Goal: Information Seeking & Learning: Learn about a topic

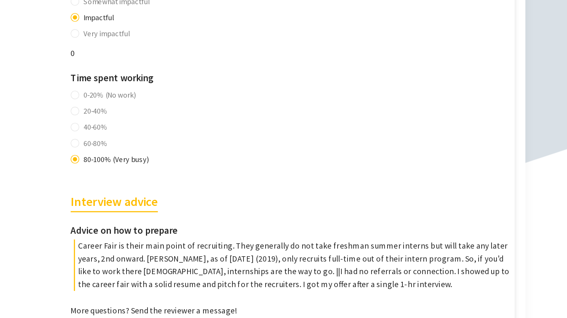
scroll to position [503, 0]
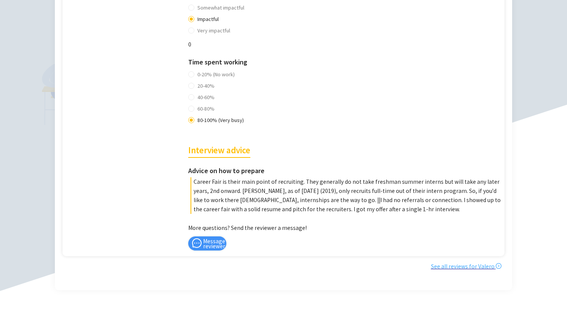
click at [462, 262] on link "See all reviews for Valero" at bounding box center [466, 265] width 70 height 7
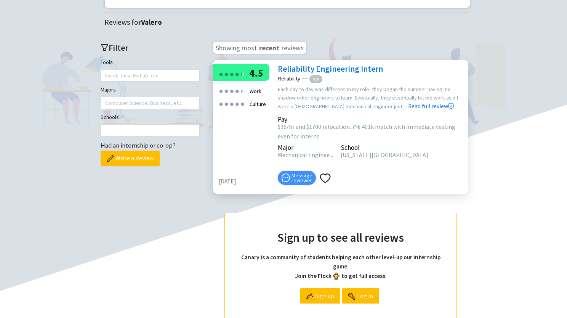
scroll to position [304, 0]
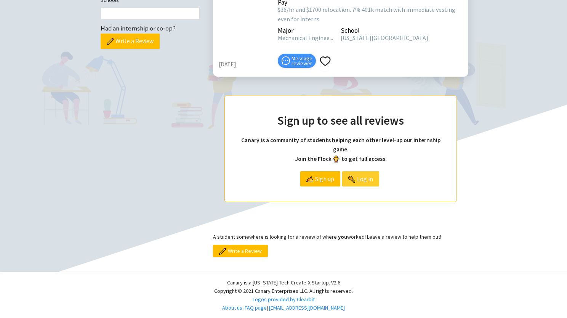
click at [362, 182] on span "Log in" at bounding box center [365, 178] width 16 height 14
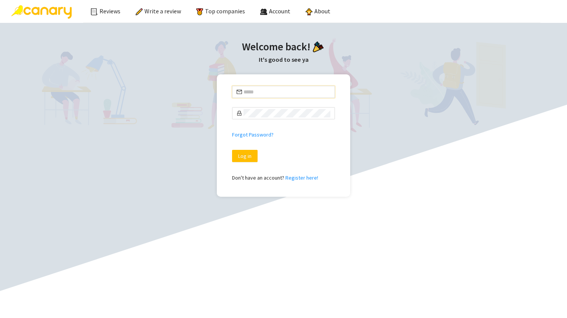
click at [262, 89] on input "text" at bounding box center [286, 92] width 87 height 8
type input "**********"
click at [273, 86] on span "**********" at bounding box center [283, 92] width 103 height 12
click at [113, 8] on link "Reviews" at bounding box center [106, 11] width 30 height 8
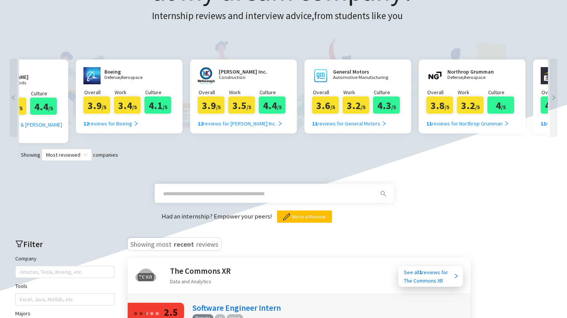
scroll to position [0, 977]
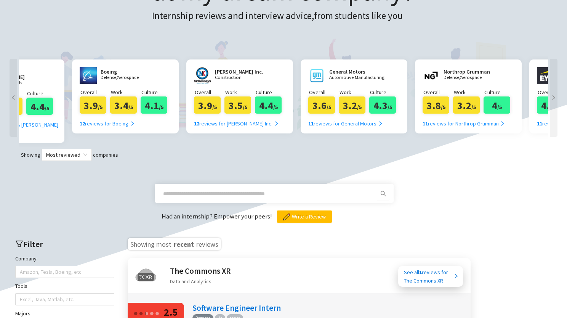
click at [244, 189] on input "text" at bounding box center [265, 193] width 204 height 8
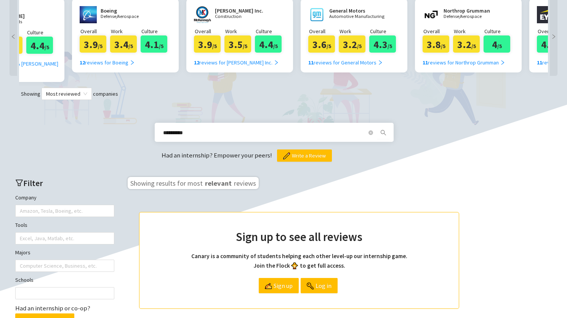
scroll to position [167, 0]
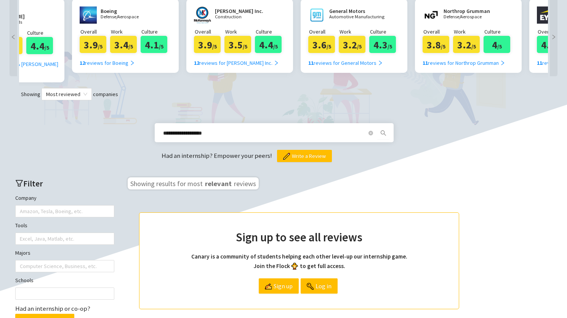
drag, startPoint x: 238, startPoint y: 125, endPoint x: 105, endPoint y: 95, distance: 135.8
click at [105, 100] on div "**********" at bounding box center [283, 131] width 551 height 62
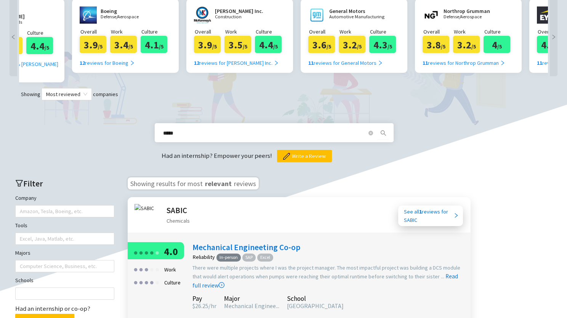
scroll to position [216, 0]
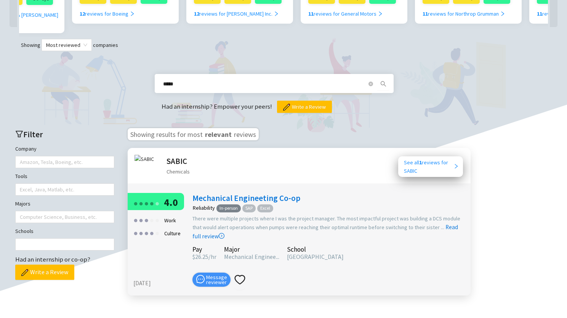
click at [427, 158] on div "See all 1 reviews for SABIC" at bounding box center [429, 166] width 50 height 17
drag, startPoint x: 213, startPoint y: 72, endPoint x: 145, endPoint y: 69, distance: 67.8
click at [145, 69] on div "***** Had an internship? Empower your peers! Write a Review" at bounding box center [283, 82] width 551 height 62
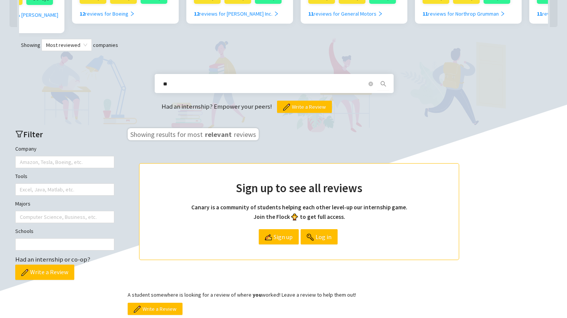
type input "*"
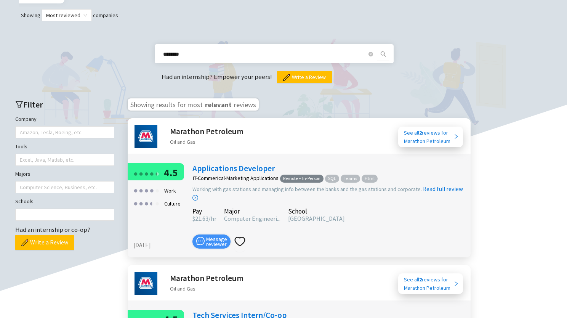
scroll to position [174, 0]
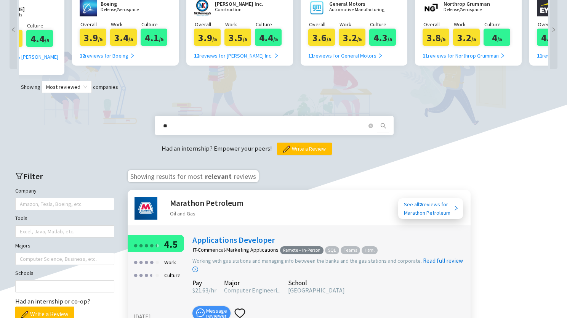
type input "*"
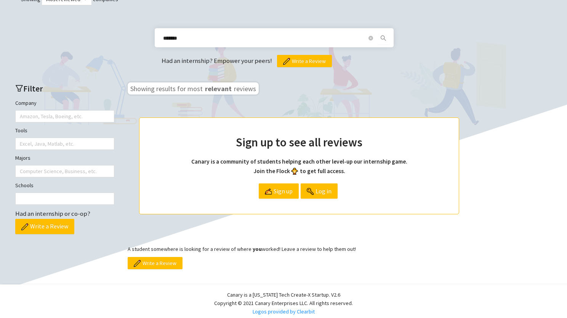
scroll to position [244, 0]
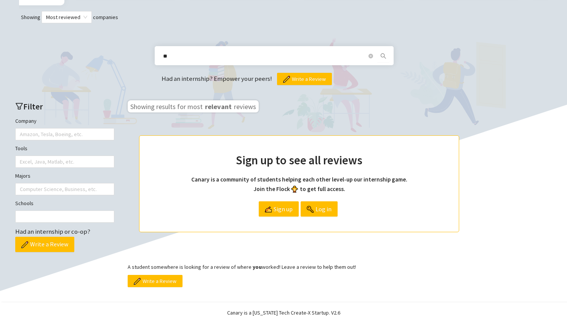
type input "*"
type input "*****"
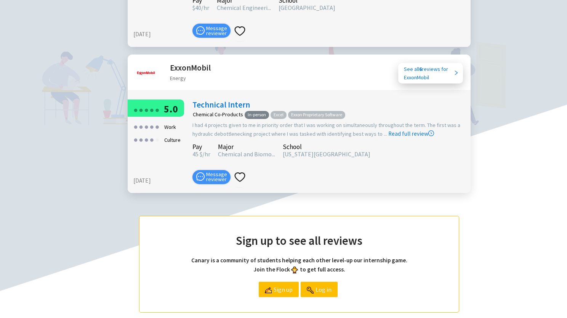
scroll to position [1054, 0]
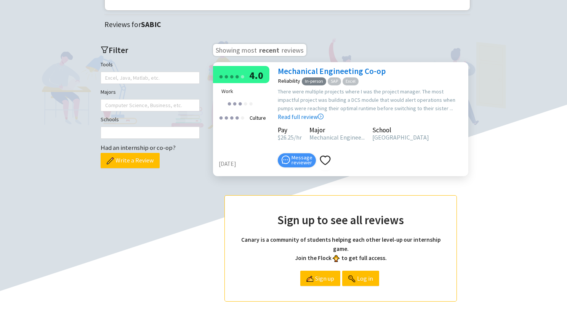
scroll to position [184, 0]
click at [348, 75] on link "Mechanical Engineeting Co-op" at bounding box center [332, 71] width 108 height 10
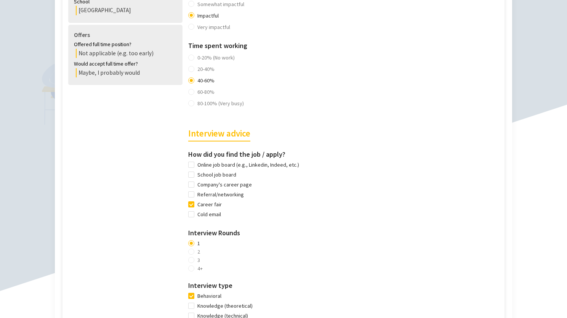
scroll to position [431, 0]
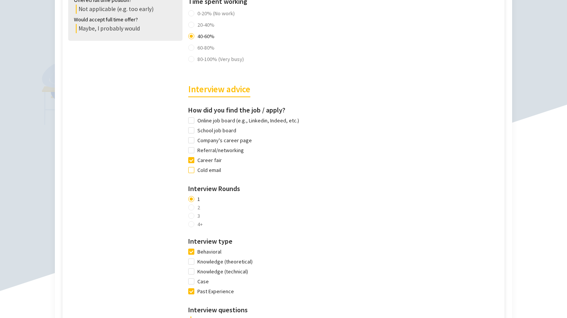
click at [205, 174] on span "Cold email" at bounding box center [209, 170] width 30 height 8
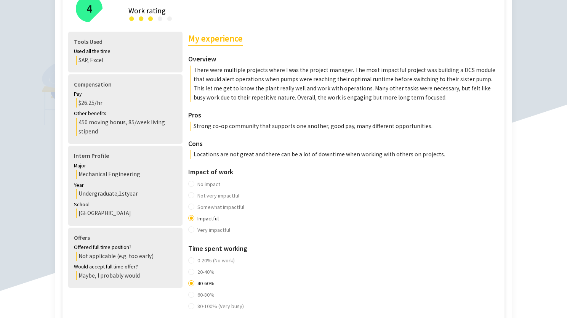
scroll to position [184, 0]
